Goal: Task Accomplishment & Management: Manage account settings

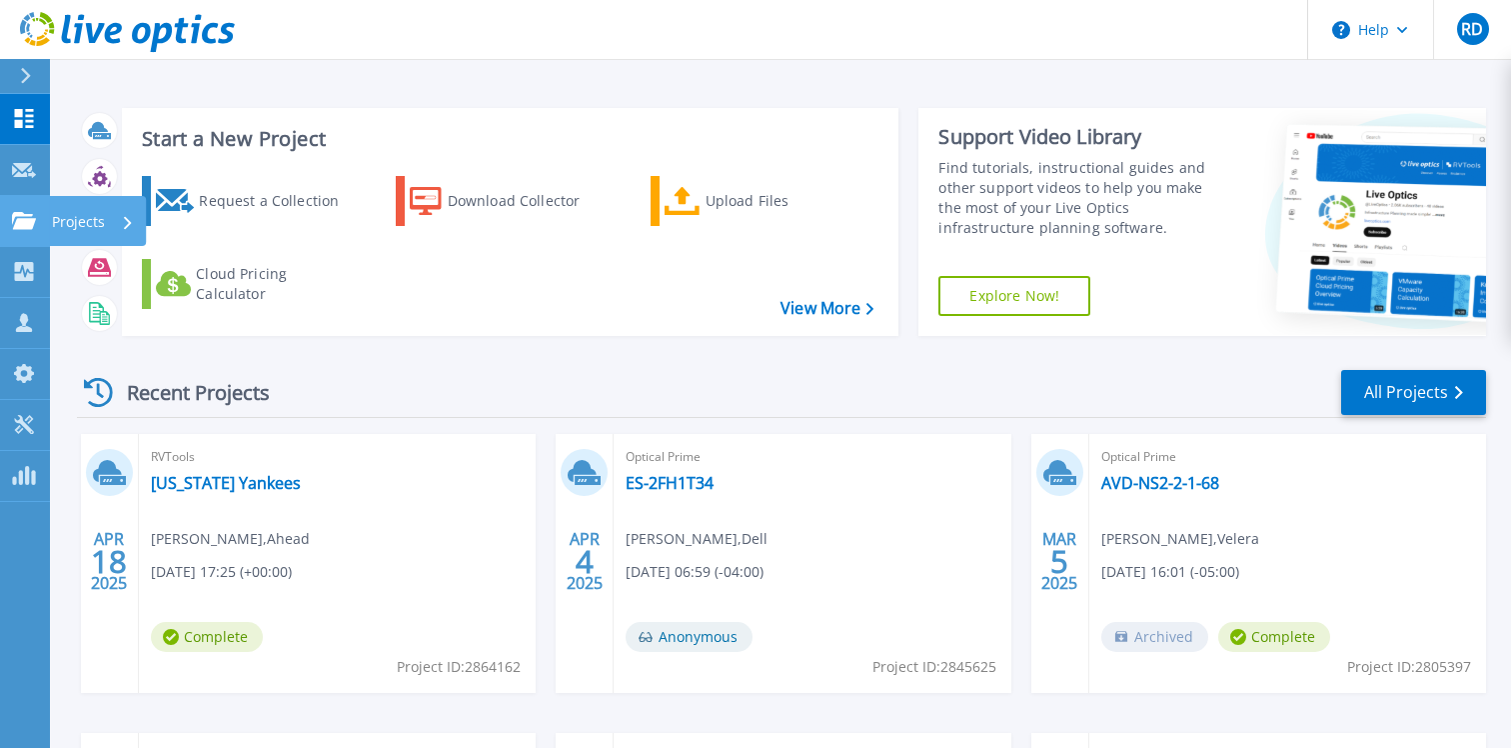
click at [27, 215] on icon at bounding box center [24, 220] width 24 height 17
click at [822, 400] on div "Recent Projects All Projects" at bounding box center [781, 393] width 1409 height 50
click at [1364, 396] on link "All Projects" at bounding box center [1413, 392] width 145 height 45
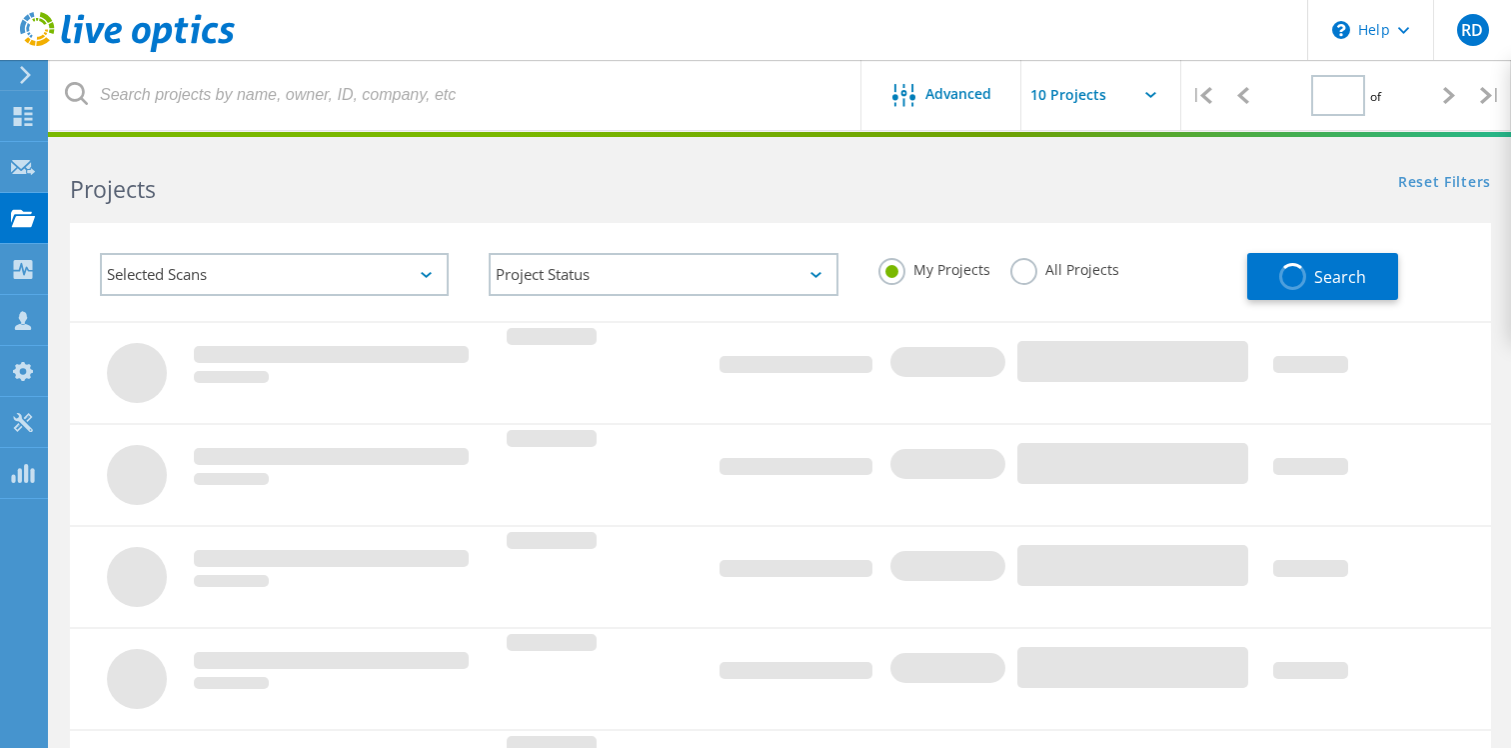
type input "1"
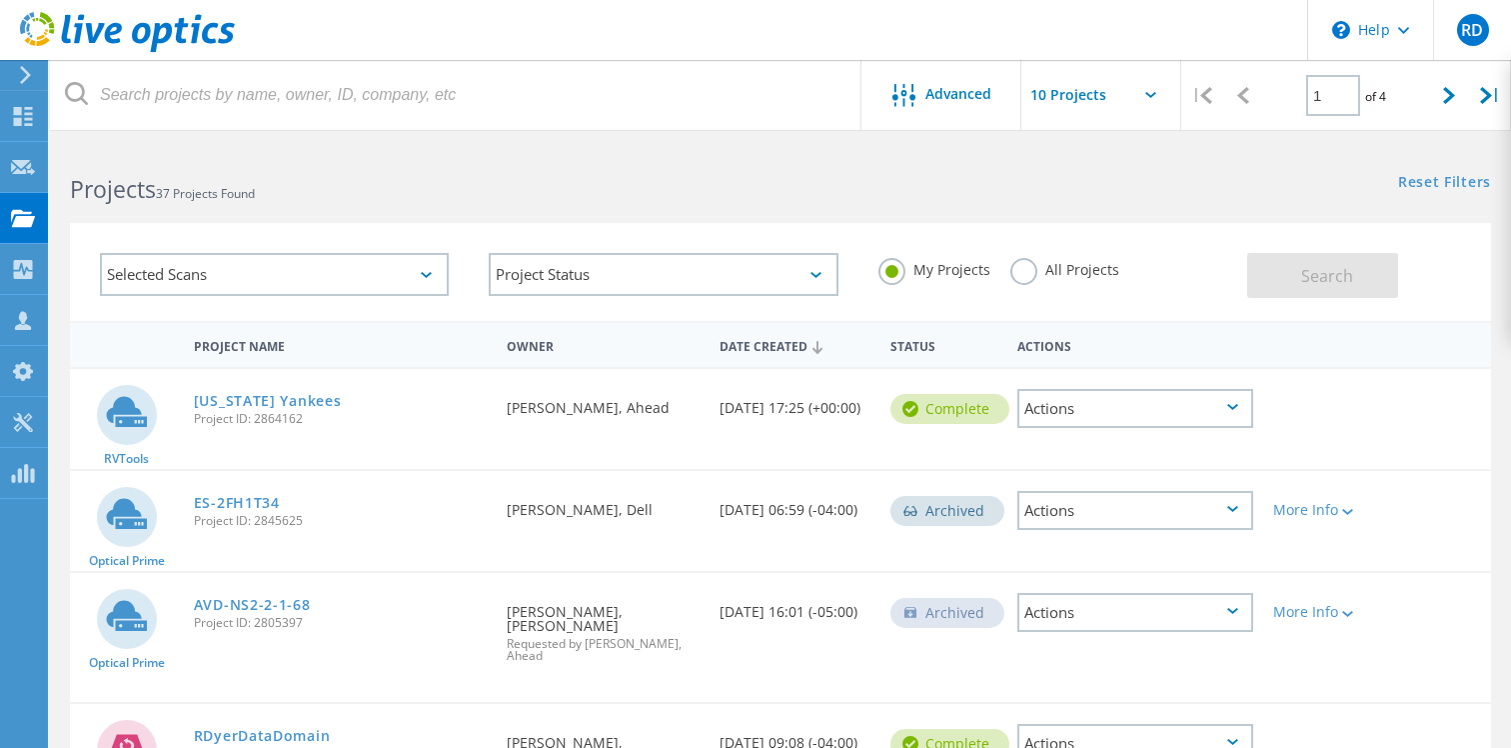
click at [209, 272] on div "Selected Scans" at bounding box center [274, 274] width 349 height 43
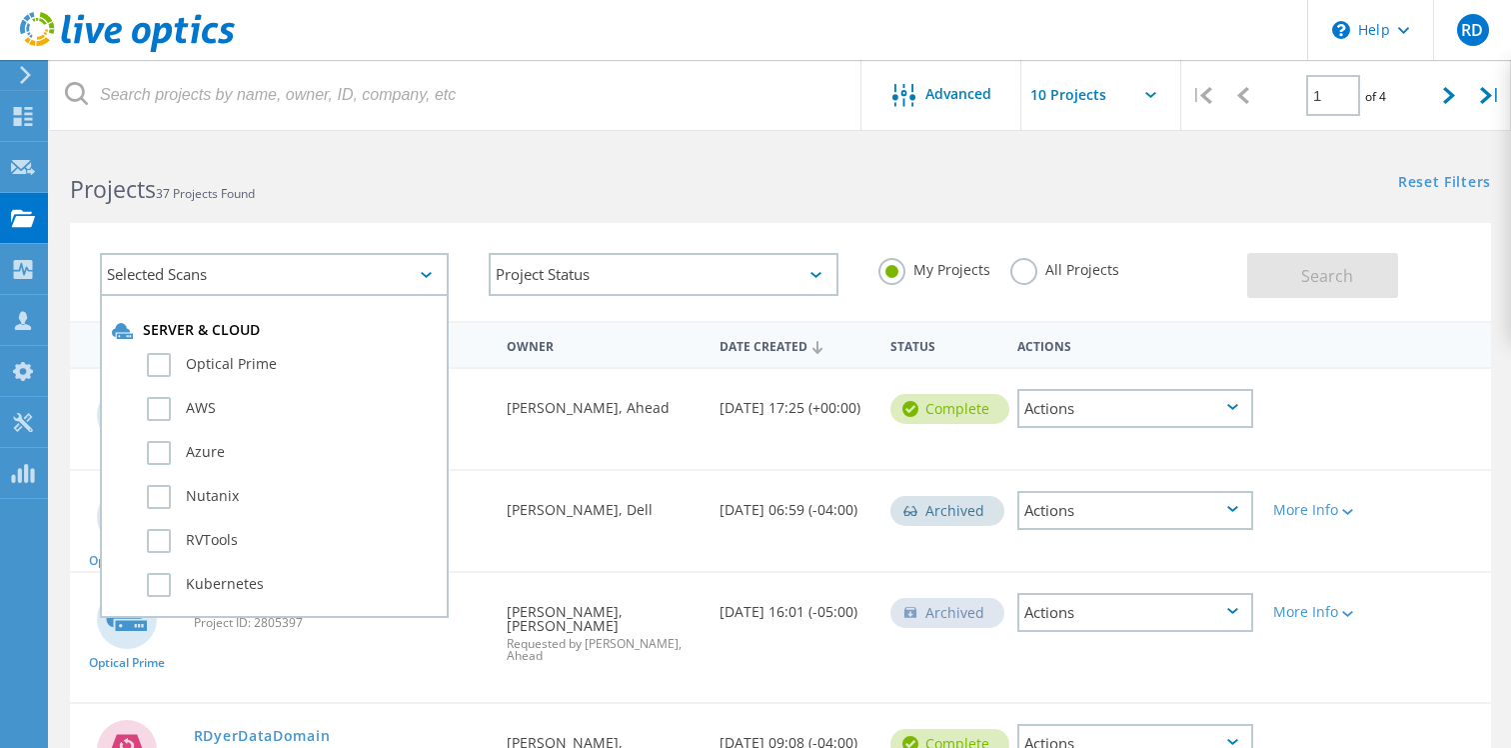
click at [249, 271] on div "Selected Scans" at bounding box center [274, 274] width 349 height 43
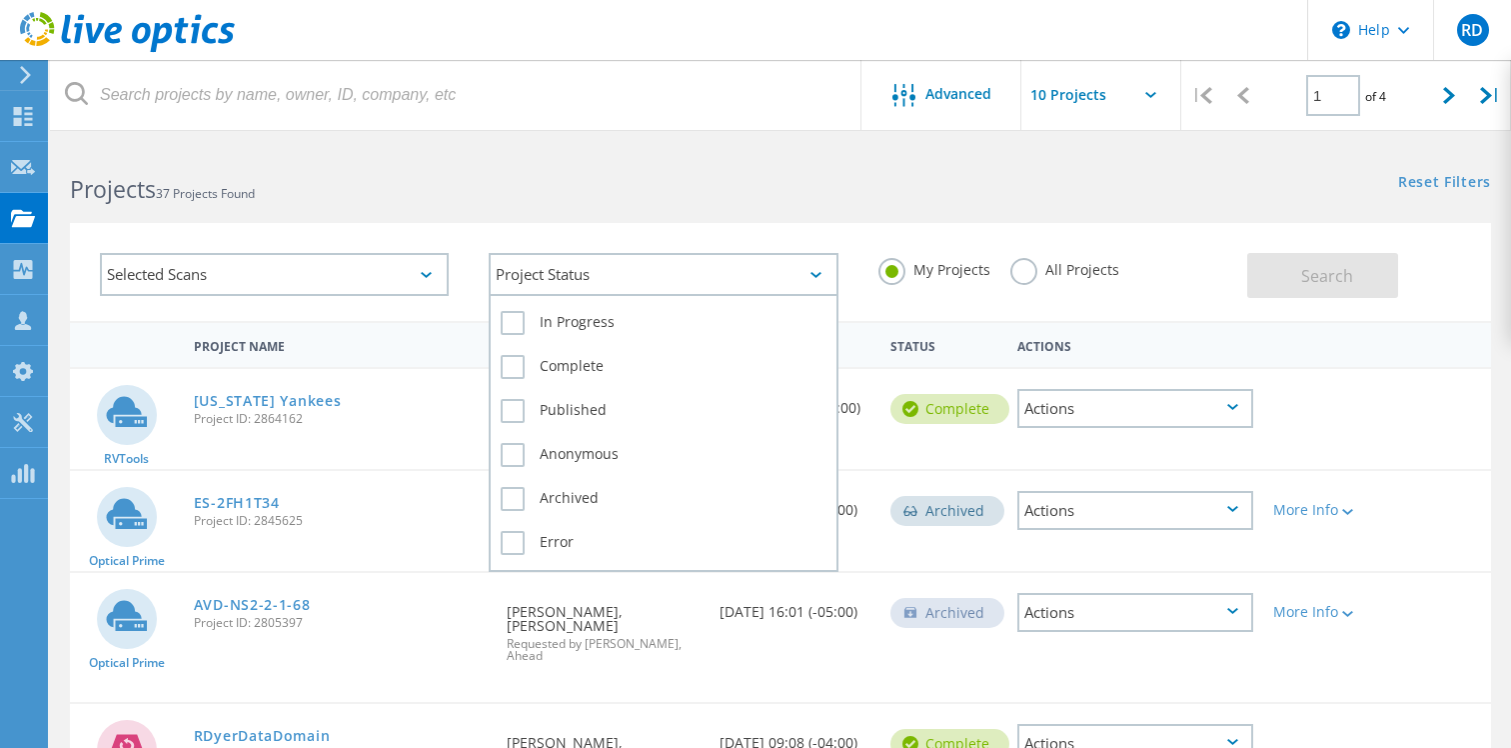
click at [555, 270] on div "Project Status" at bounding box center [663, 274] width 349 height 43
click at [601, 280] on div "Project Status" at bounding box center [663, 274] width 349 height 43
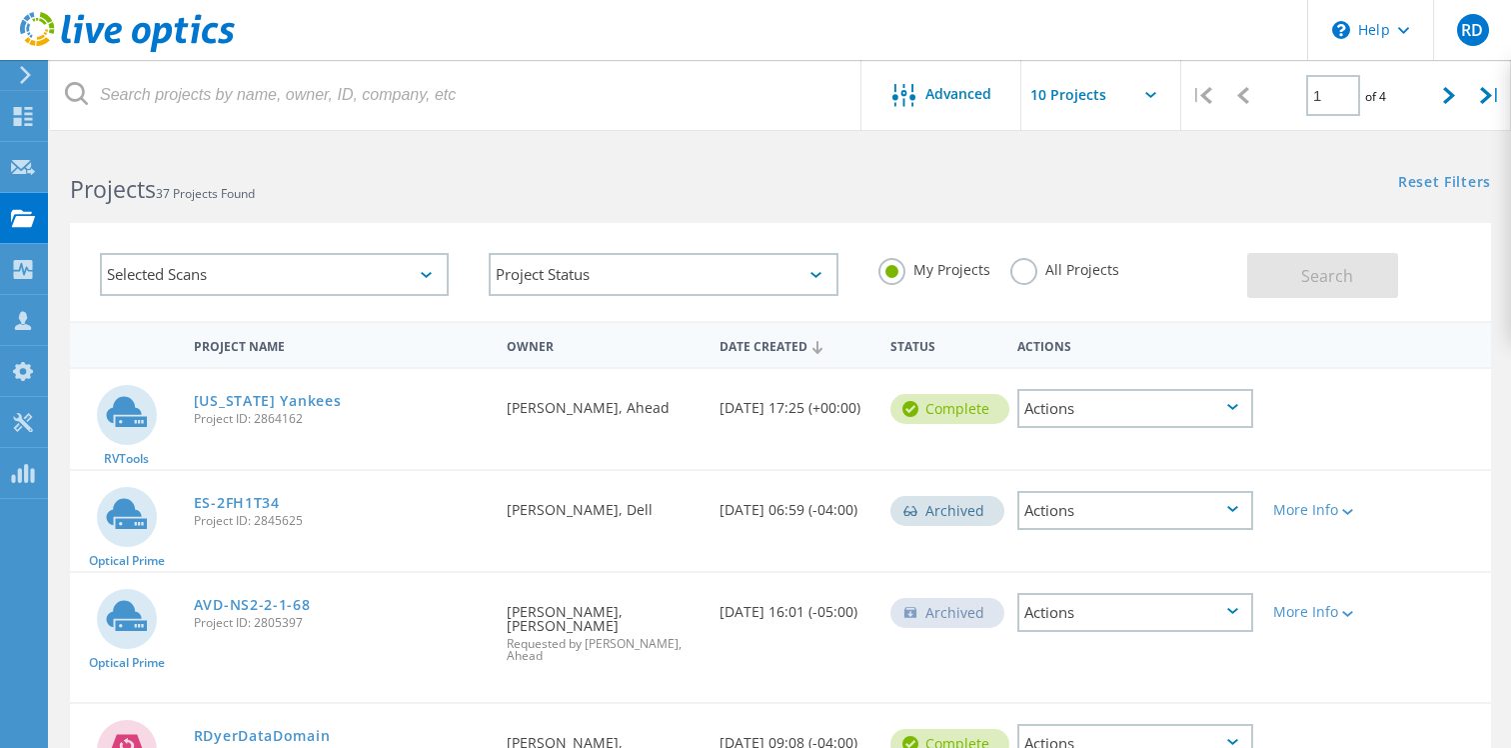
click at [1027, 269] on label "All Projects" at bounding box center [1064, 267] width 109 height 19
click at [0, 0] on input "All Projects" at bounding box center [0, 0] width 0 height 0
click at [1356, 276] on button "Search" at bounding box center [1322, 275] width 151 height 45
click at [25, 114] on icon at bounding box center [23, 116] width 24 height 19
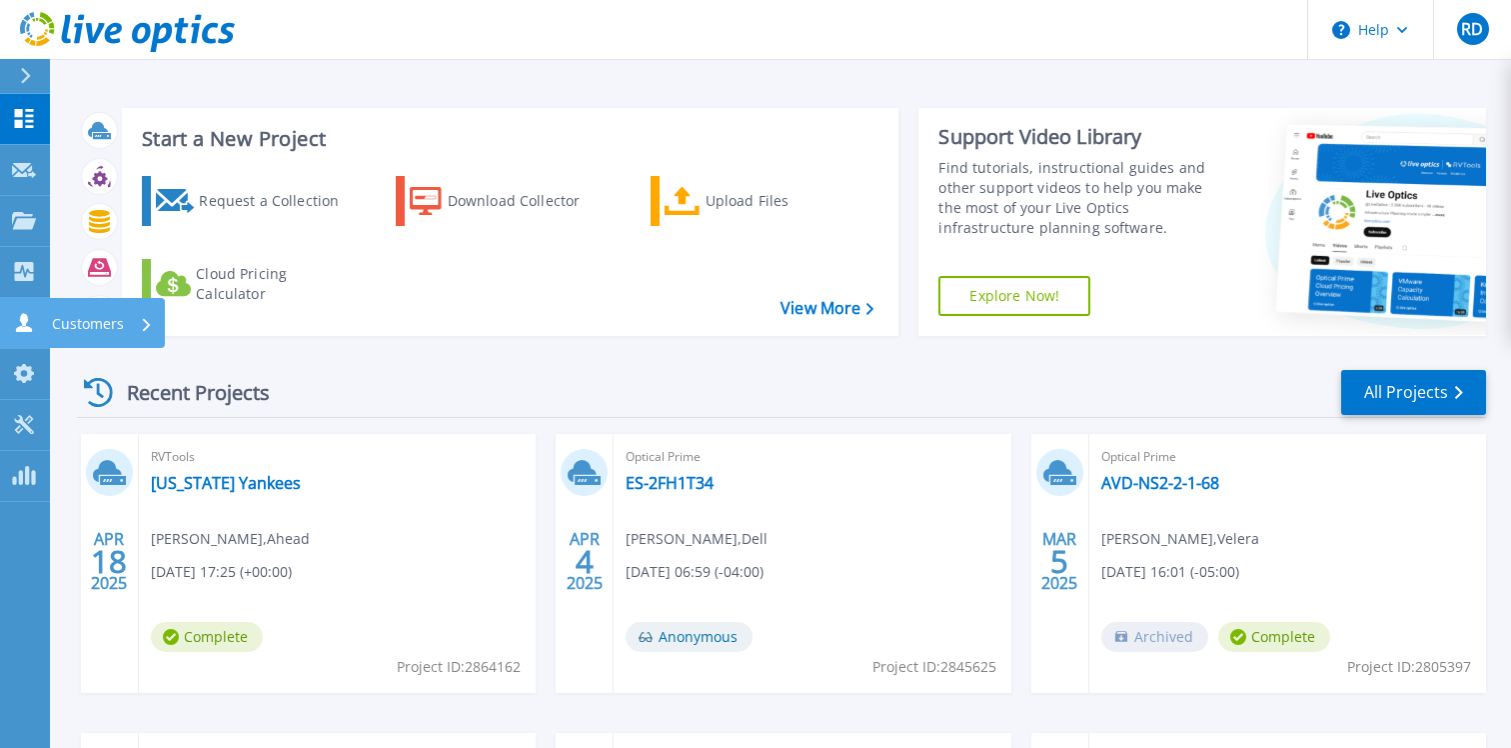
click at [17, 330] on icon at bounding box center [24, 322] width 16 height 19
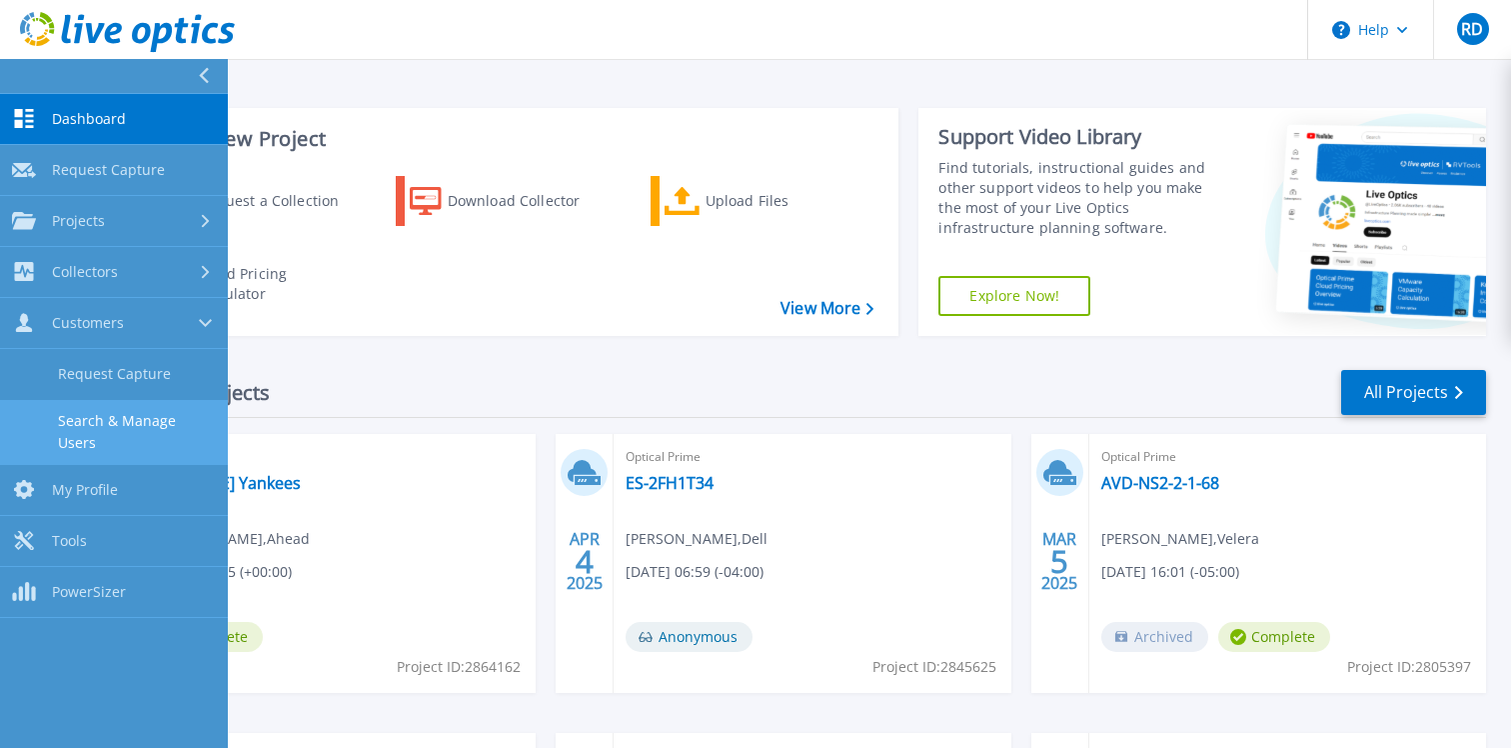
click at [148, 420] on link "Search & Manage Users" at bounding box center [114, 432] width 228 height 64
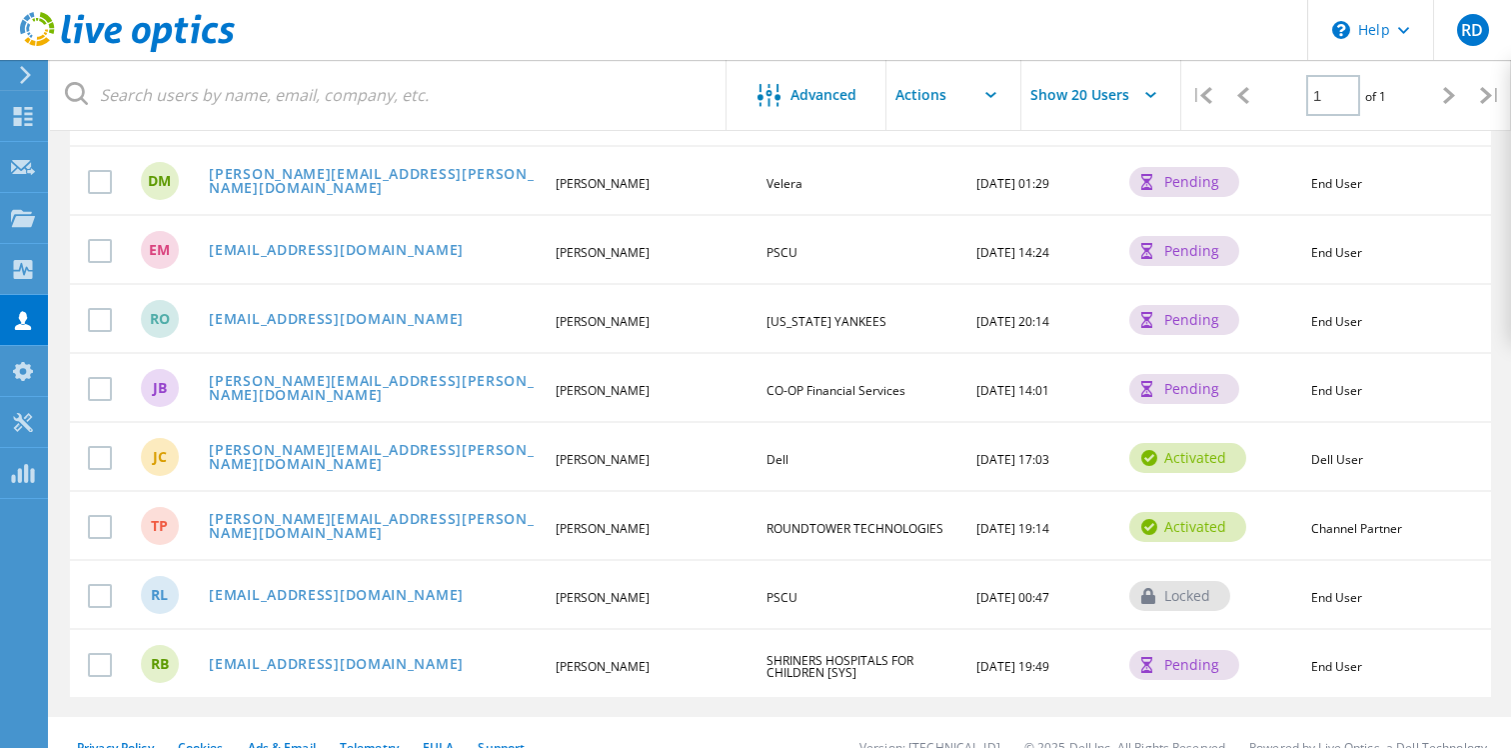
scroll to position [342, 0]
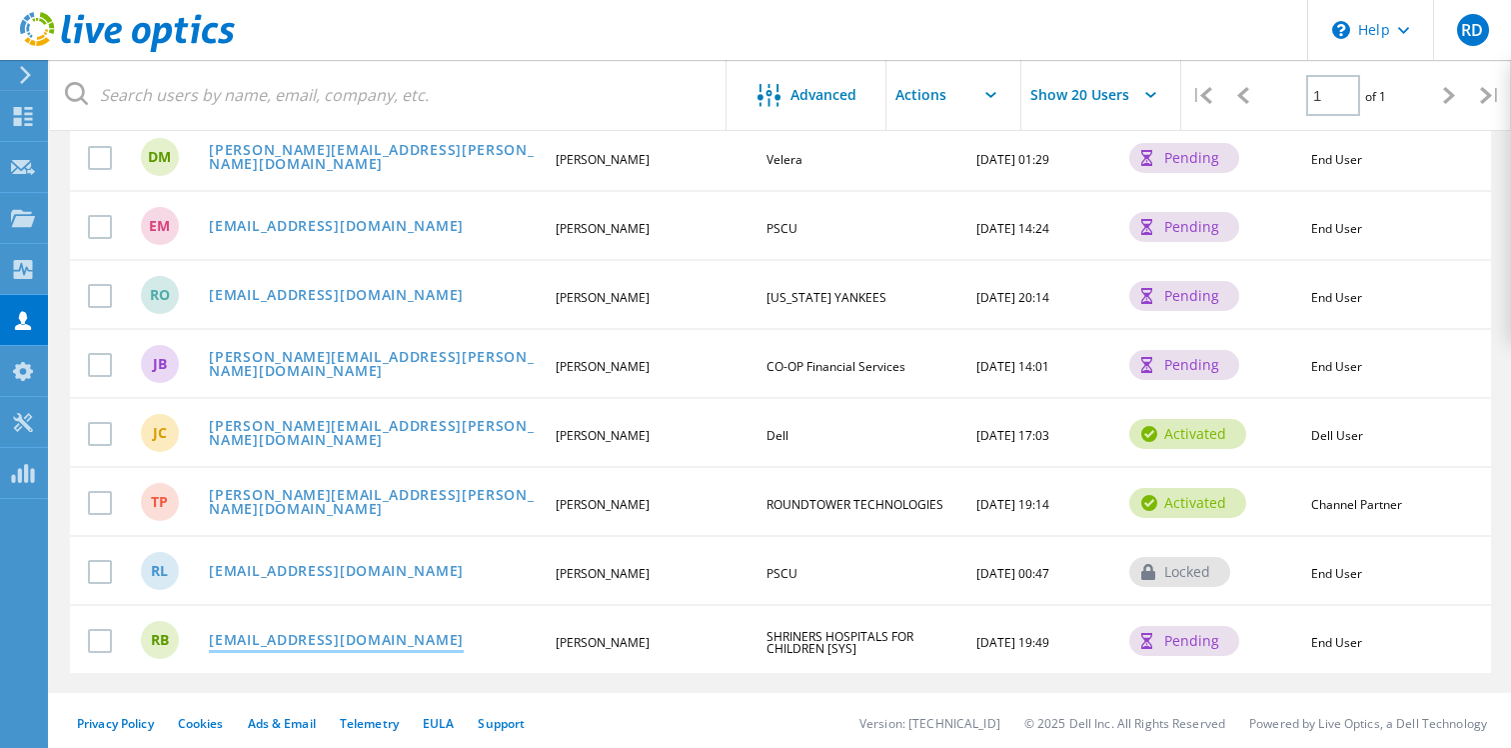
click at [346, 637] on link "[EMAIL_ADDRESS][DOMAIN_NAME]" at bounding box center [336, 641] width 255 height 17
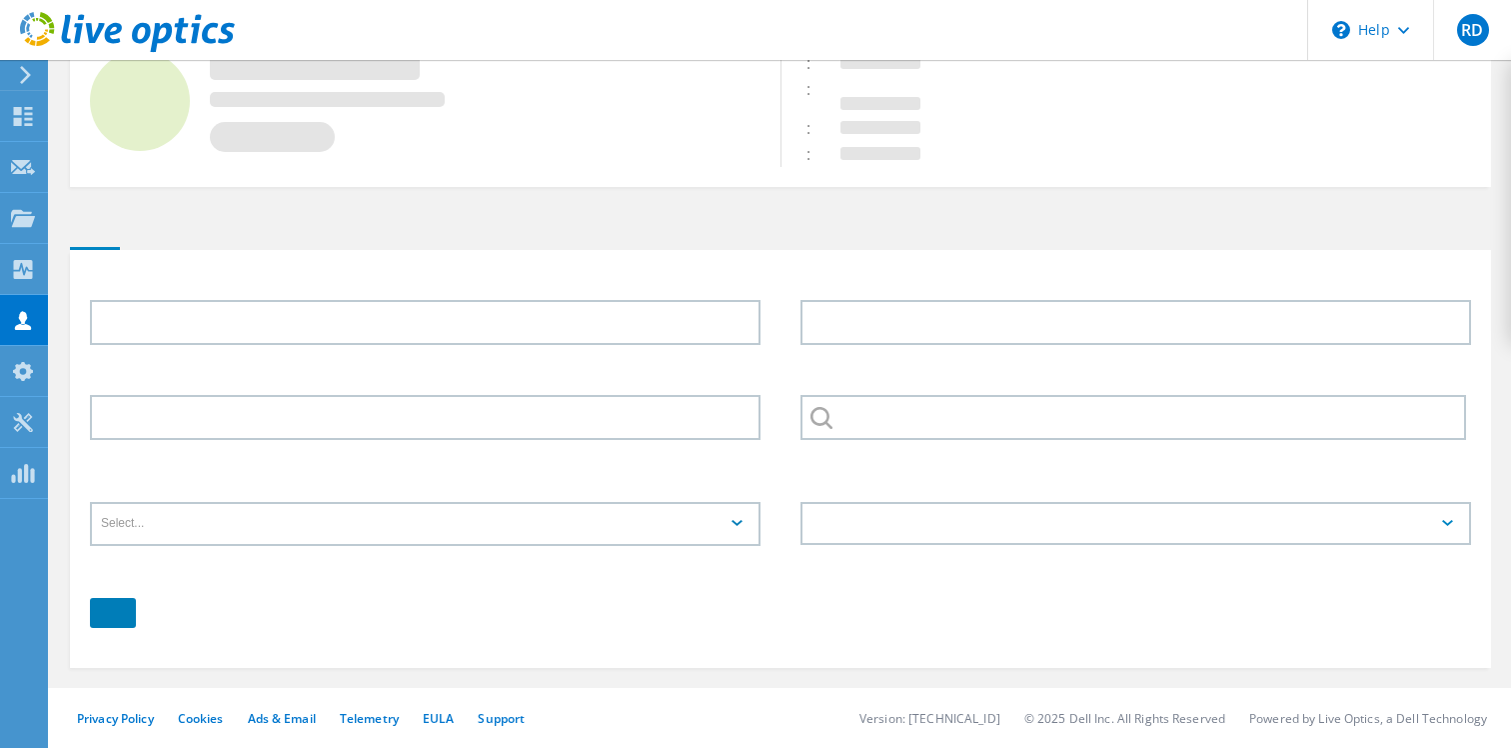
type input "[PERSON_NAME]"
type input "SHRINERS HOSPITALS FOR CHILDREN [SYS]"
type input "English"
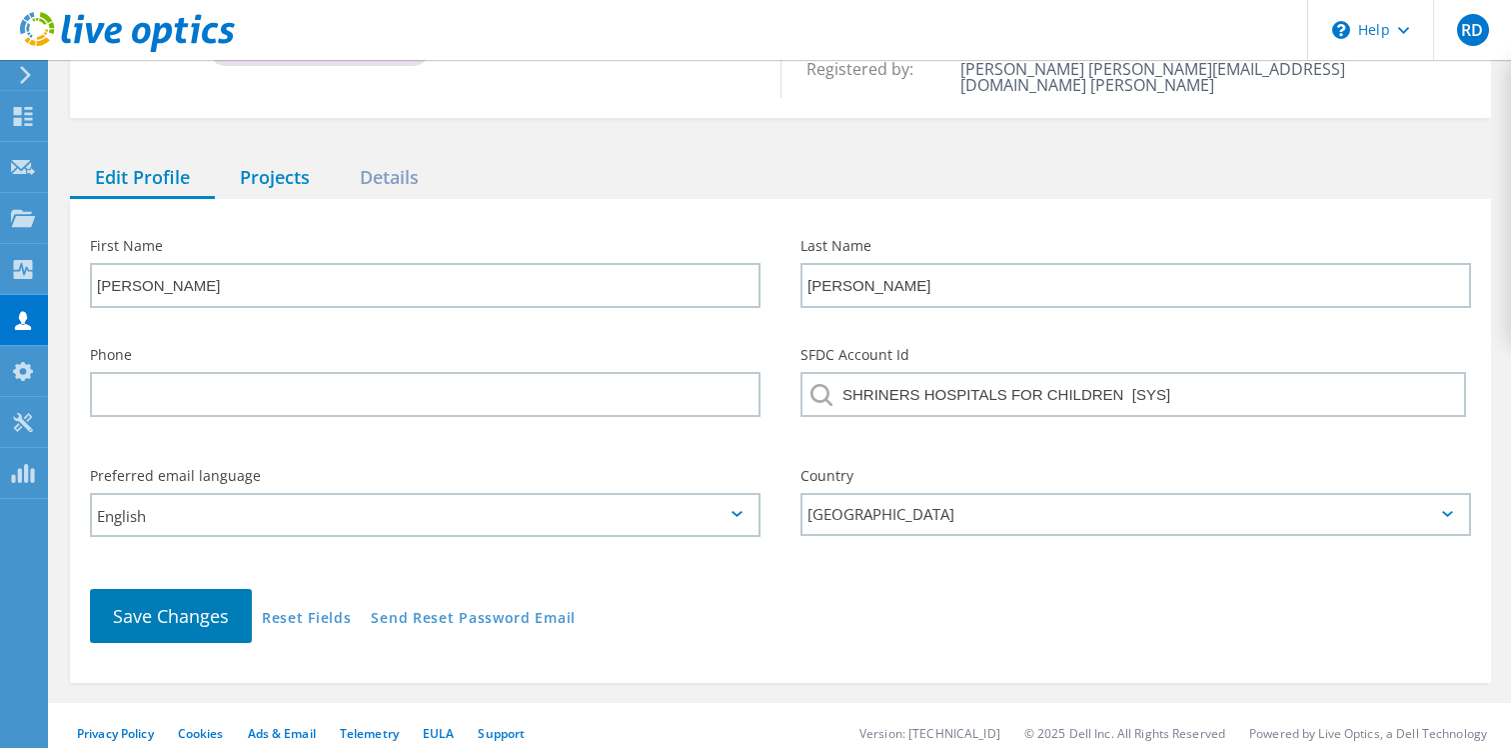
click at [282, 167] on div "Projects" at bounding box center [275, 178] width 120 height 41
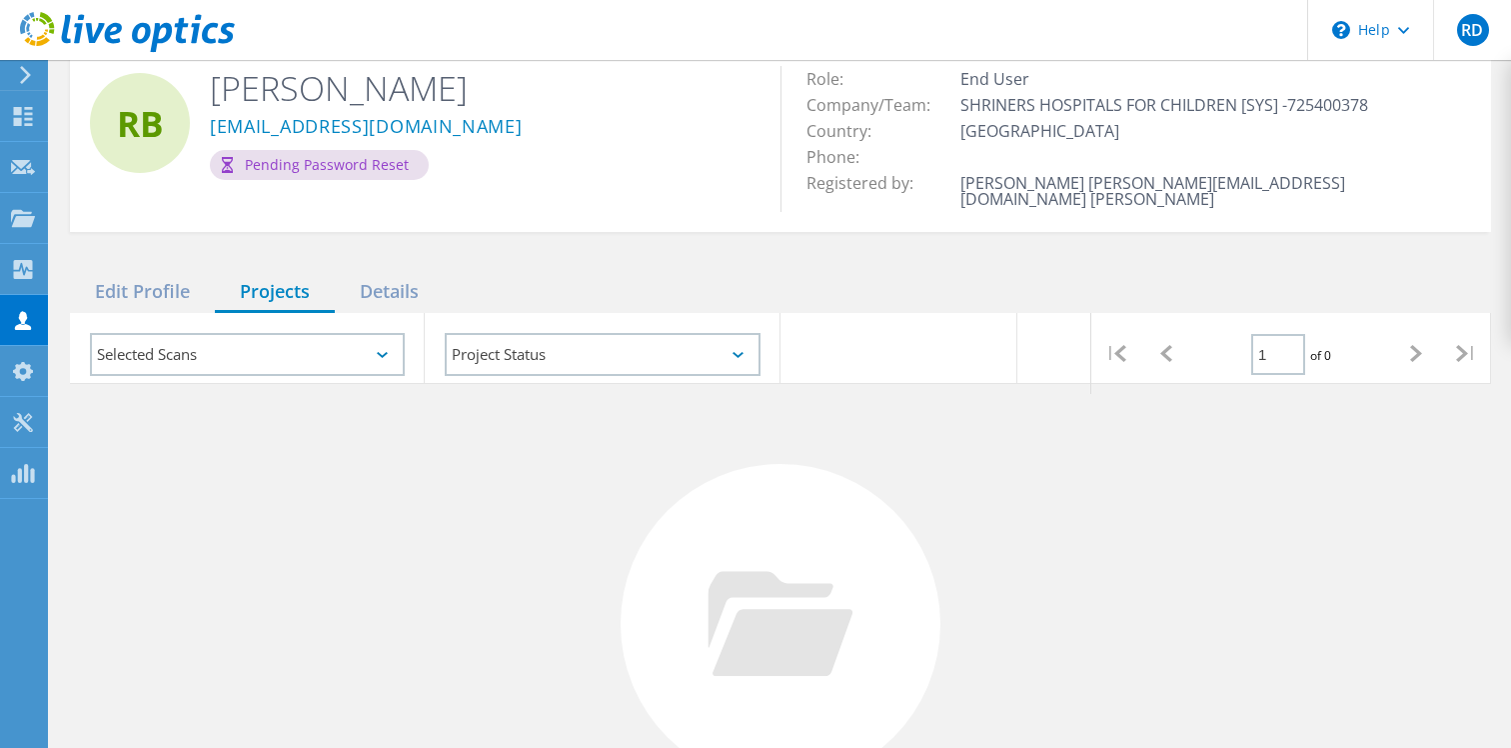
scroll to position [0, 0]
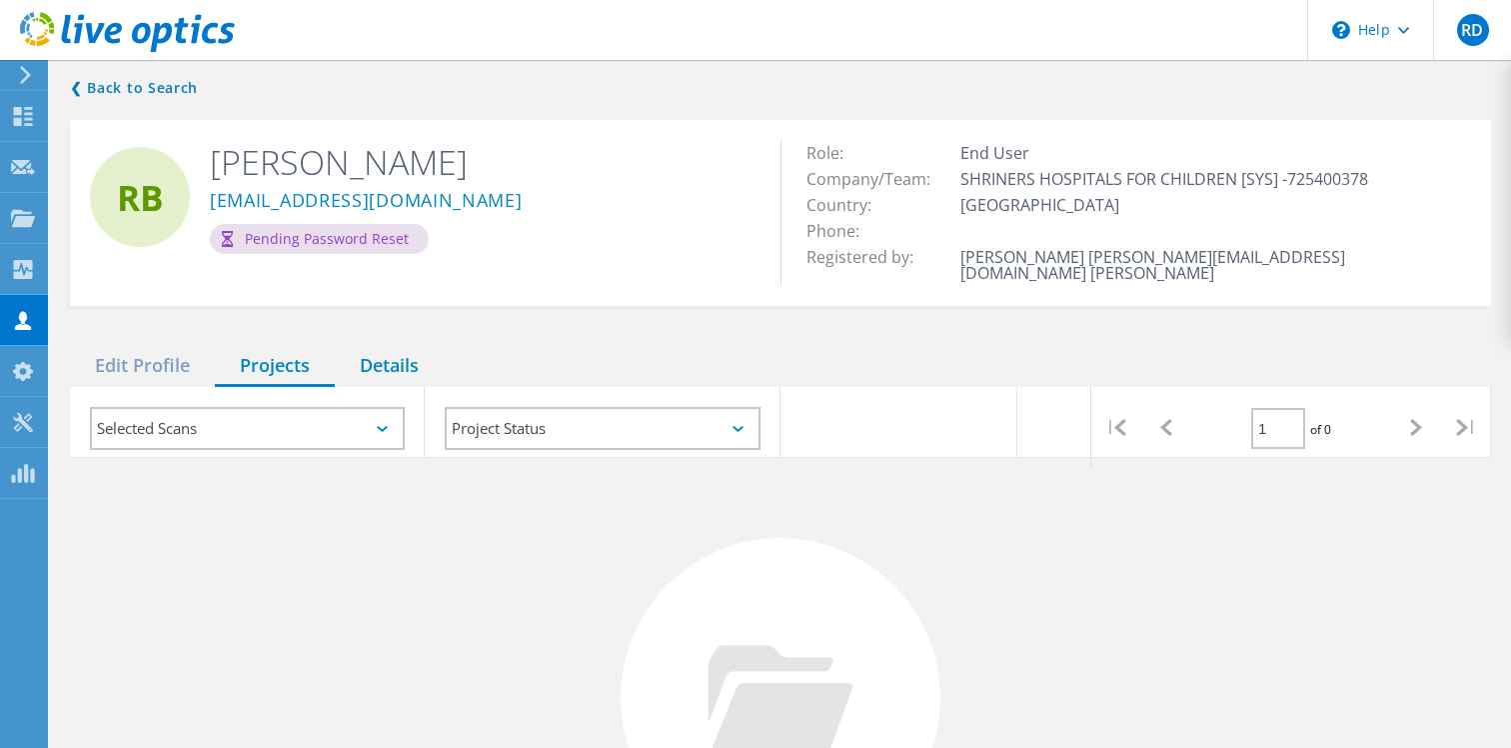
click at [402, 359] on div "Details" at bounding box center [389, 366] width 109 height 41
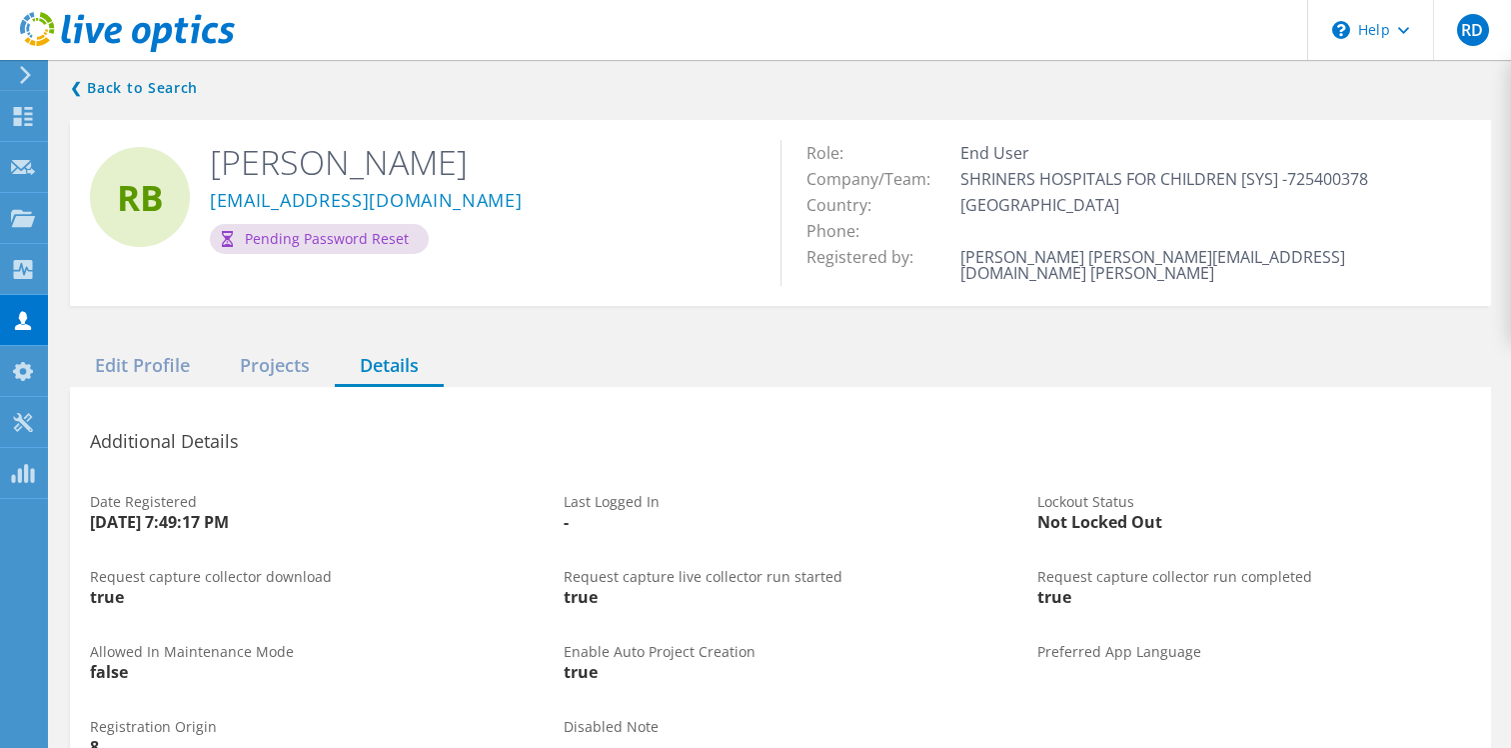
scroll to position [101, 0]
